Goal: Find specific page/section: Find specific page/section

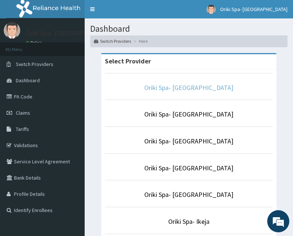
click at [191, 87] on link "Oriki Spa- [GEOGRAPHIC_DATA]" at bounding box center [189, 87] width 89 height 8
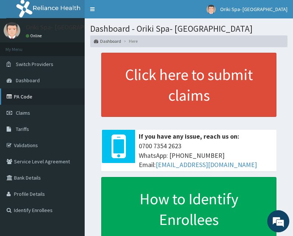
click at [35, 100] on link "PA Code" at bounding box center [42, 96] width 85 height 16
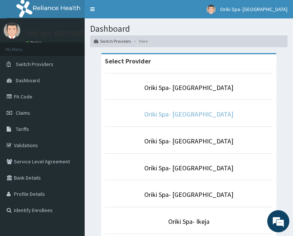
click at [165, 114] on link "Oriki Spa- [GEOGRAPHIC_DATA]" at bounding box center [189, 114] width 89 height 8
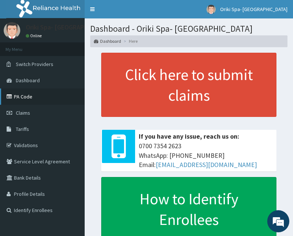
click at [29, 93] on link "PA Code" at bounding box center [42, 96] width 85 height 16
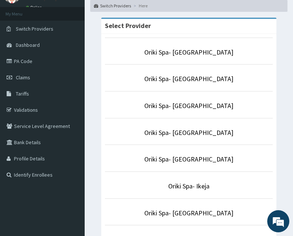
scroll to position [65, 0]
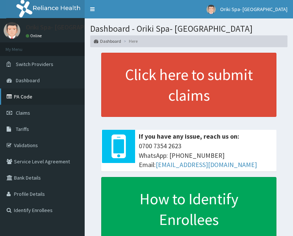
click at [32, 93] on link "PA Code" at bounding box center [42, 96] width 85 height 16
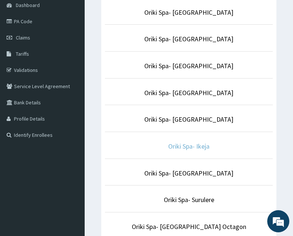
scroll to position [76, 0]
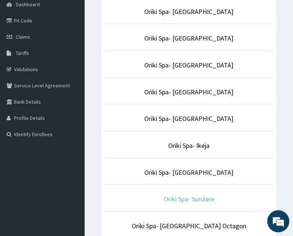
click at [187, 202] on link "Oriki Spa- Surulere" at bounding box center [189, 199] width 51 height 8
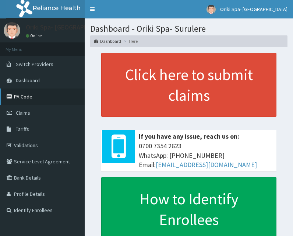
click at [35, 94] on link "PA Code" at bounding box center [42, 96] width 85 height 16
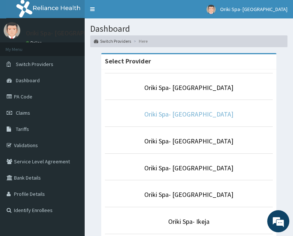
click at [206, 116] on link "Oriki Spa- Yacht Hotel" at bounding box center [189, 114] width 89 height 8
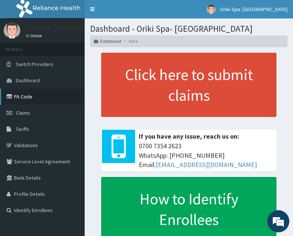
click at [23, 95] on link "PA Code" at bounding box center [42, 96] width 85 height 16
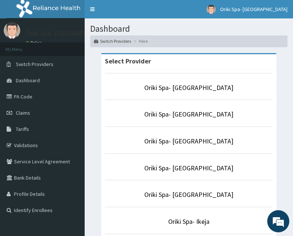
scroll to position [97, 0]
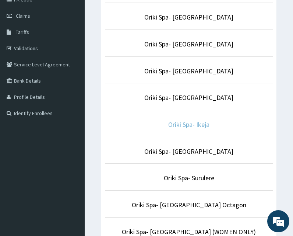
click at [193, 127] on link "Oriki Spa- Ikeja" at bounding box center [188, 124] width 41 height 8
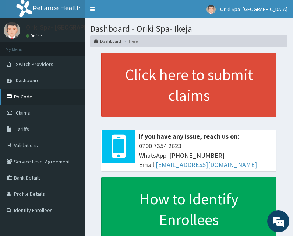
click at [29, 97] on link "PA Code" at bounding box center [42, 96] width 85 height 16
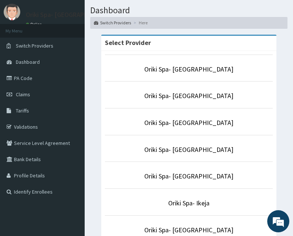
scroll to position [22, 0]
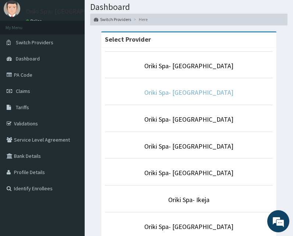
click at [192, 96] on link "Oriki Spa- [GEOGRAPHIC_DATA]" at bounding box center [189, 92] width 89 height 8
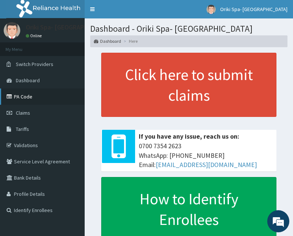
click at [30, 98] on link "PA Code" at bounding box center [42, 96] width 85 height 16
